Goal: Task Accomplishment & Management: Manage account settings

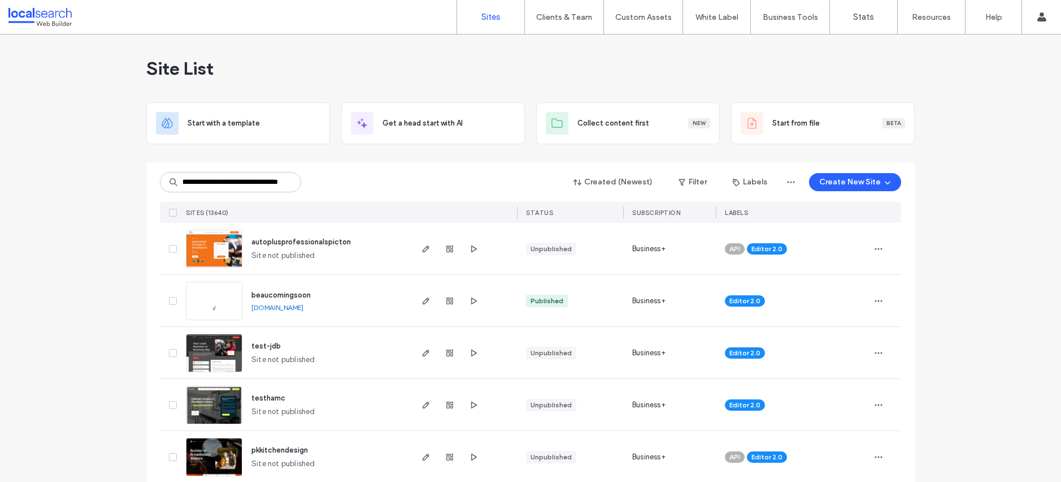
type input "**********"
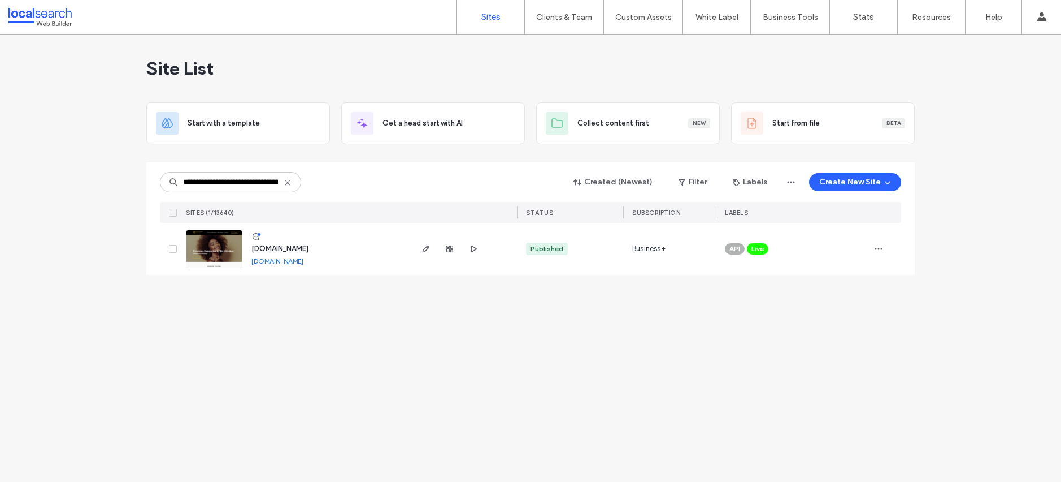
click at [764, 249] on span "Live" at bounding box center [758, 249] width 12 height 10
click at [779, 238] on span at bounding box center [776, 240] width 8 height 8
click at [877, 246] on icon "button" at bounding box center [878, 248] width 9 height 9
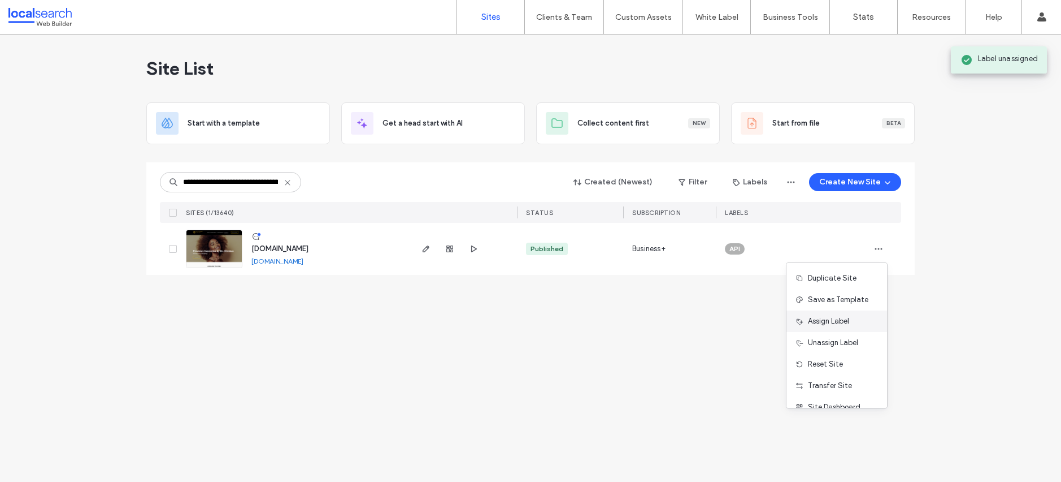
click at [848, 323] on span "Assign Label" at bounding box center [828, 320] width 41 height 11
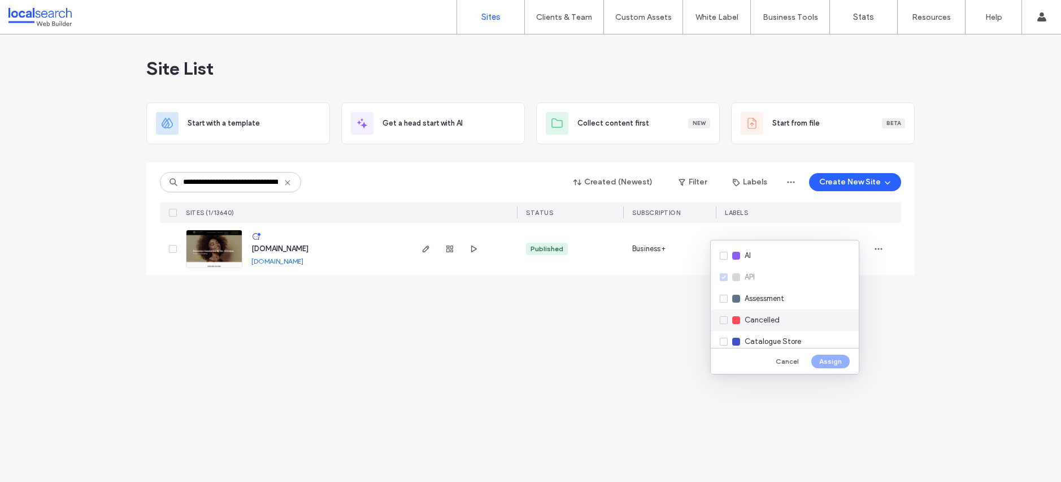
click at [774, 322] on span "Cancelled" at bounding box center [762, 319] width 35 height 11
click at [838, 359] on button "Assign" at bounding box center [831, 361] width 38 height 14
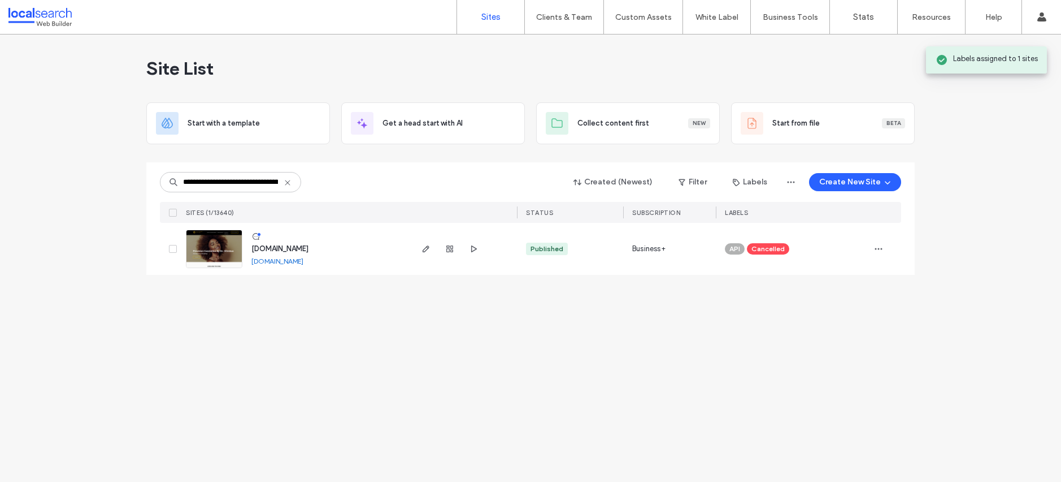
click at [217, 242] on img at bounding box center [213, 268] width 55 height 77
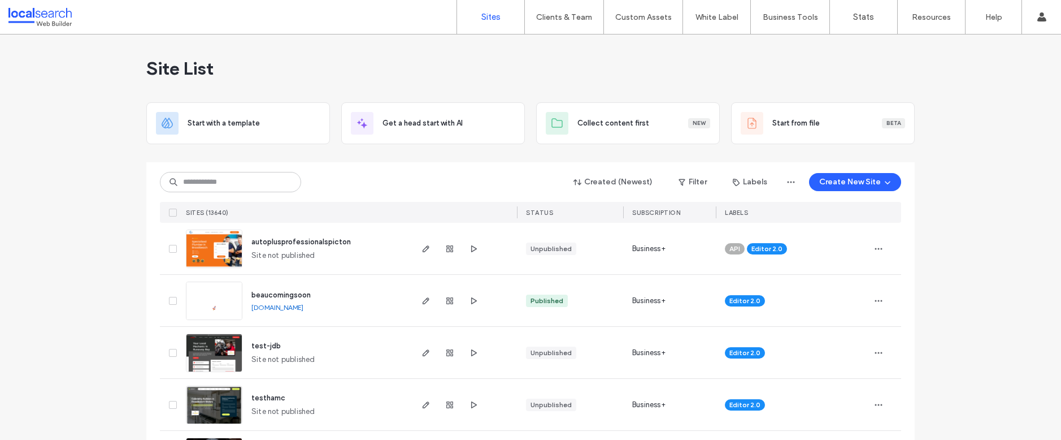
click at [201, 179] on input at bounding box center [230, 182] width 141 height 20
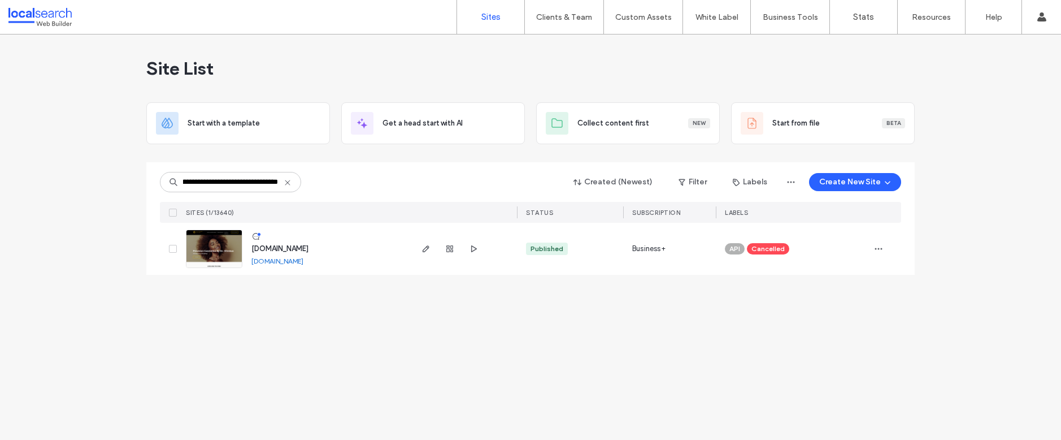
type input "**********"
click at [212, 254] on img at bounding box center [213, 268] width 55 height 77
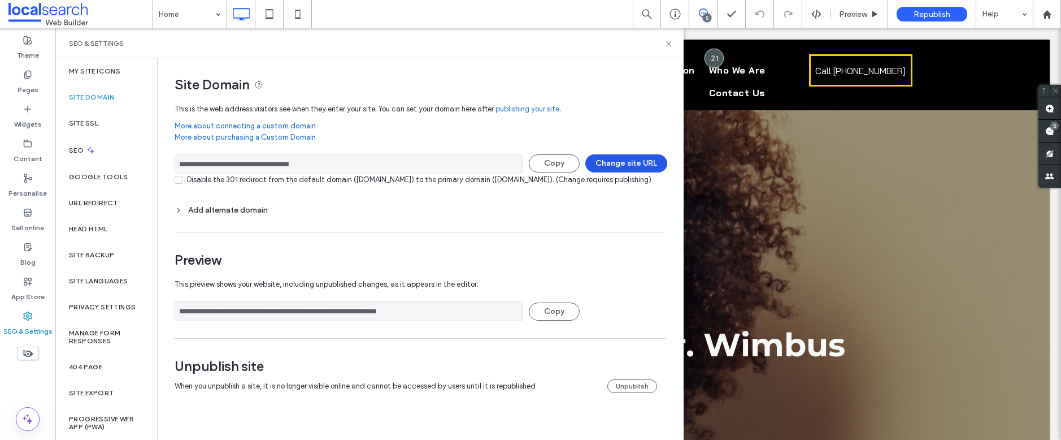
click at [615, 161] on button "Change site URL" at bounding box center [626, 163] width 82 height 18
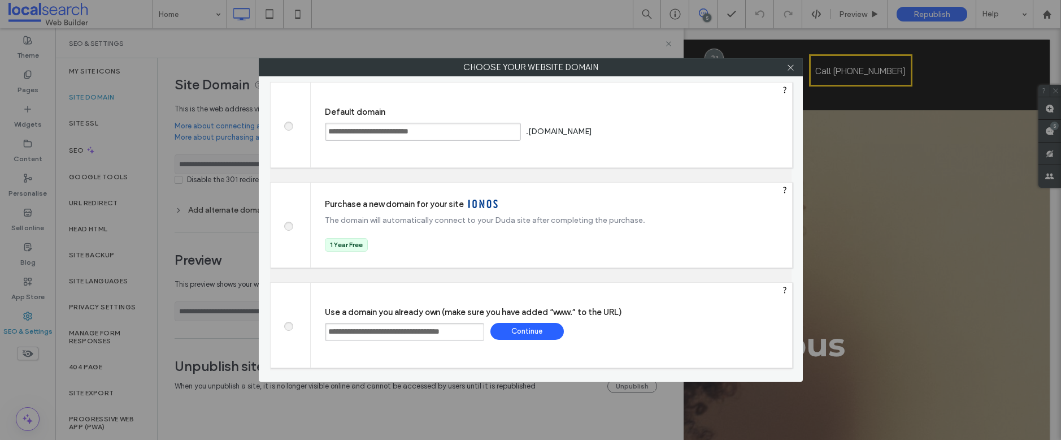
click at [288, 125] on span at bounding box center [288, 124] width 0 height 8
click at [674, 128] on div "Save" at bounding box center [637, 131] width 73 height 17
type input "**********"
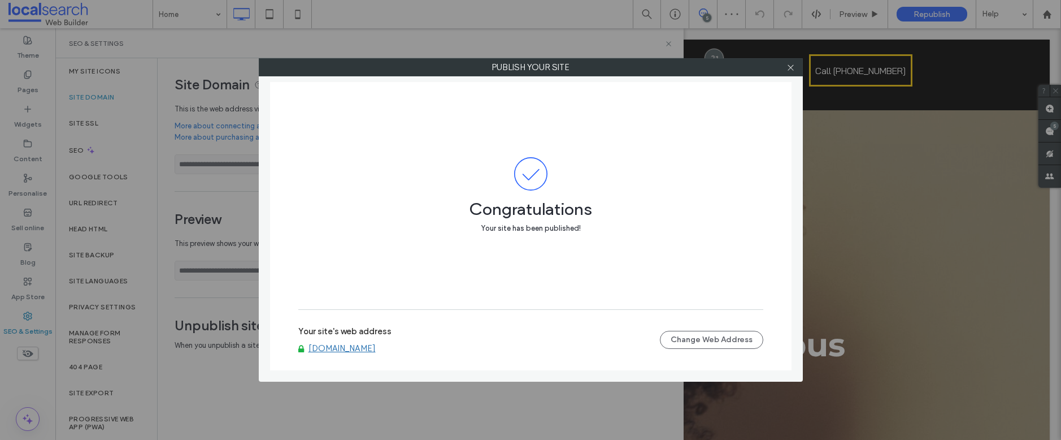
click at [796, 61] on div at bounding box center [791, 67] width 17 height 17
click at [790, 72] on span at bounding box center [791, 67] width 8 height 17
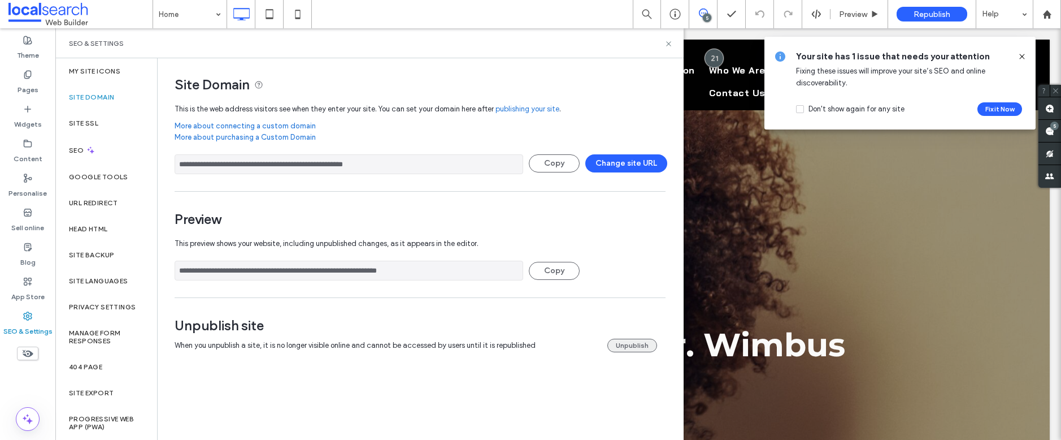
click at [631, 345] on button "Unpublish" at bounding box center [633, 346] width 50 height 14
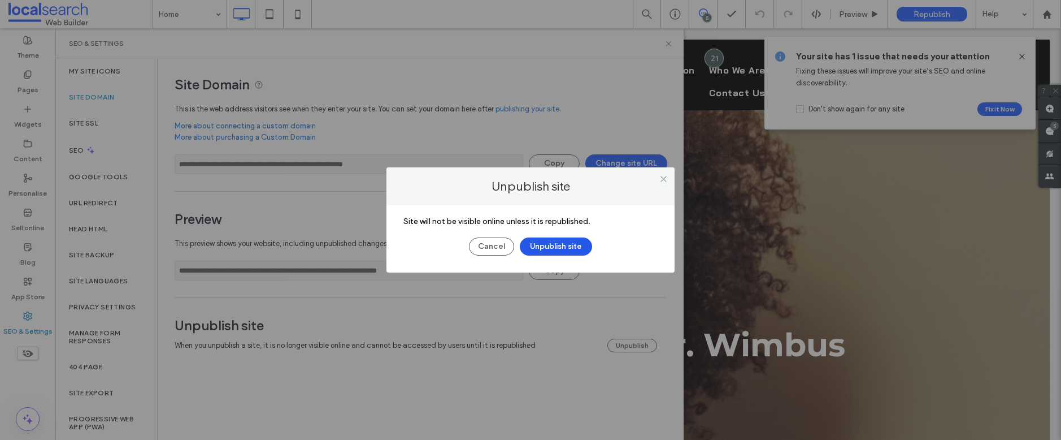
click at [567, 241] on button "Unpublish site" at bounding box center [556, 246] width 72 height 18
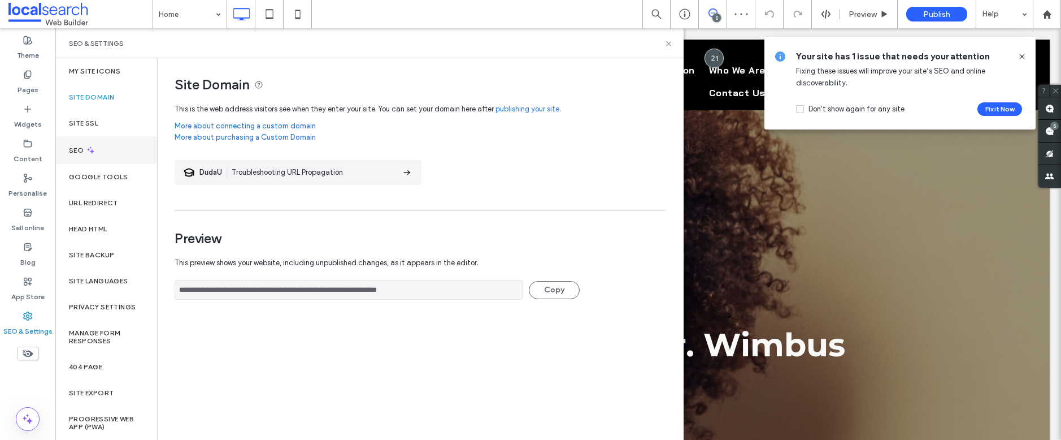
click at [115, 142] on div "SEO" at bounding box center [106, 150] width 102 height 28
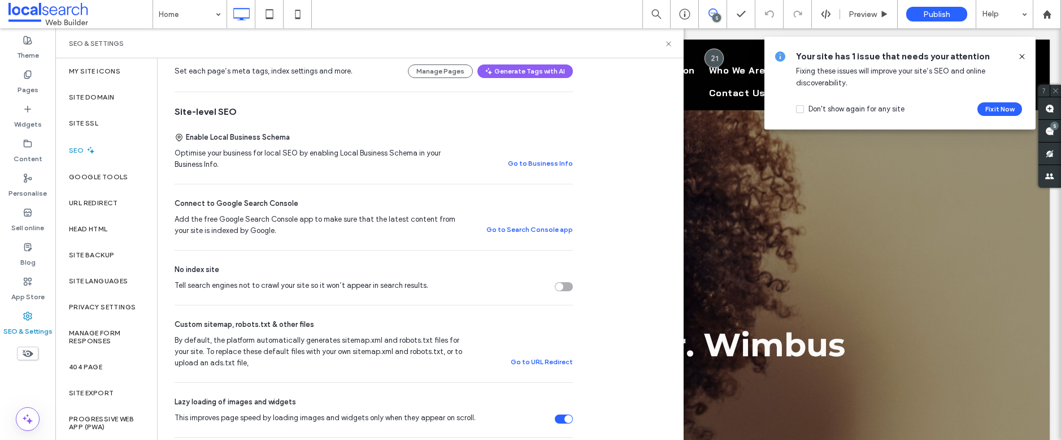
scroll to position [185, 0]
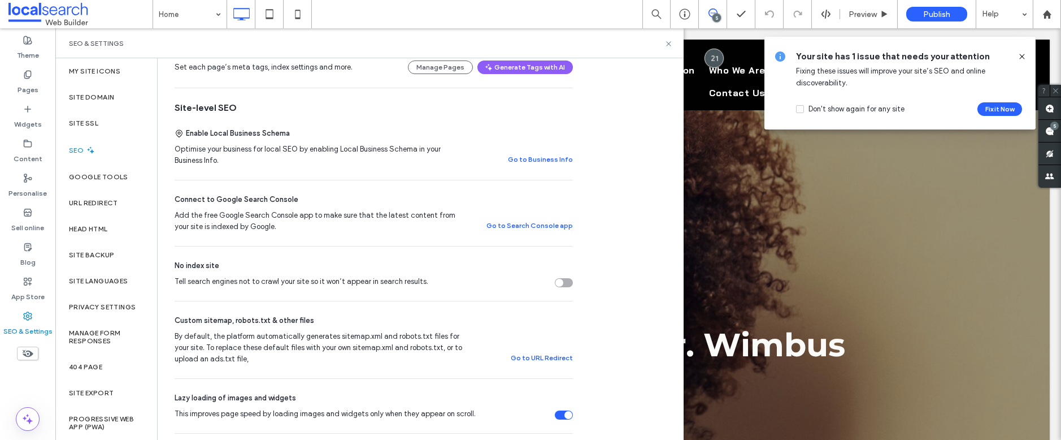
click at [570, 284] on div "Tell search engines not to crawl your site so it won’t appear in search results." at bounding box center [564, 282] width 18 height 9
click at [670, 41] on icon at bounding box center [669, 44] width 8 height 8
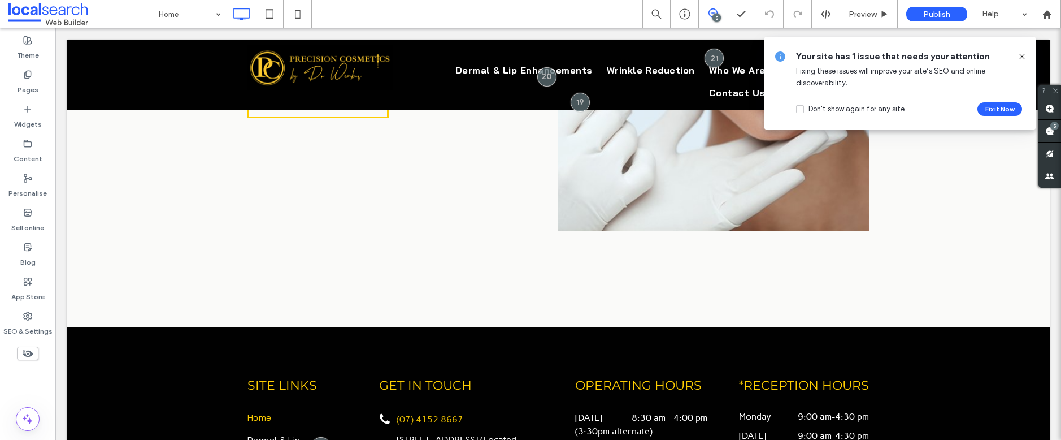
scroll to position [2771, 0]
